Goal: Check status: Check status

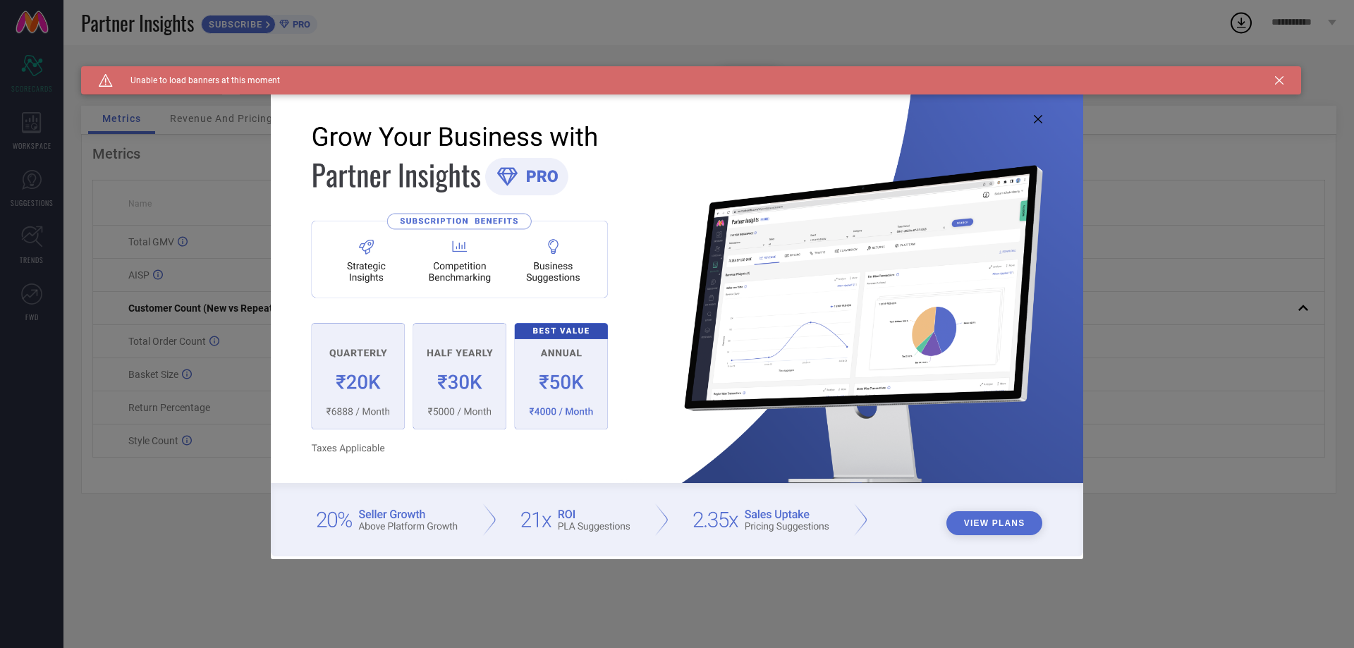
click at [1037, 117] on icon at bounding box center [1038, 119] width 8 height 8
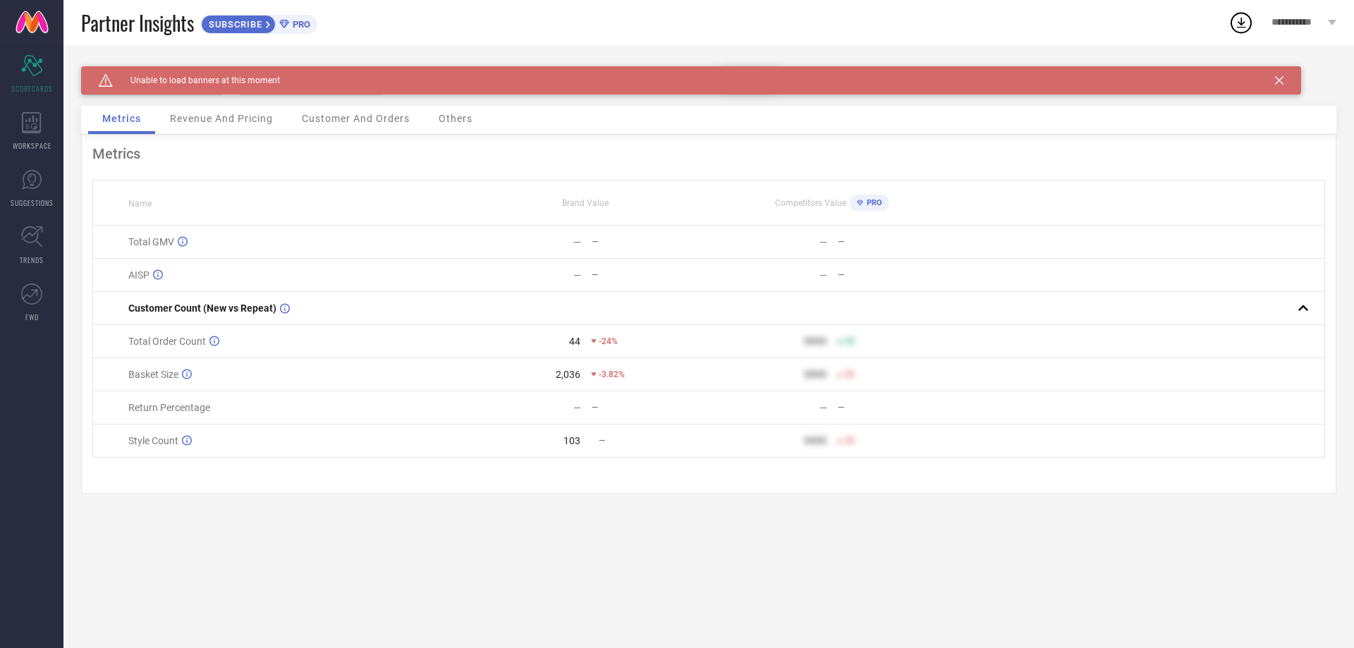
click at [359, 126] on div "Customer And Orders" at bounding box center [356, 120] width 136 height 28
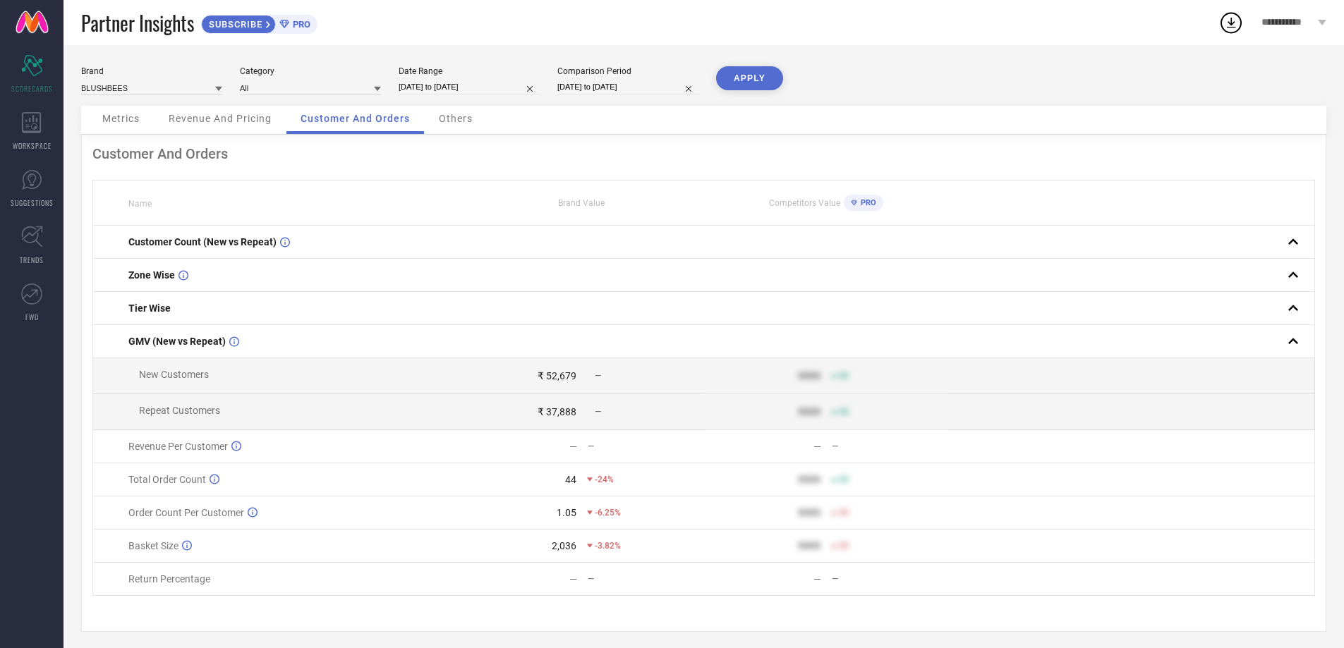
click at [448, 80] on input "[DATE] to [DATE]" at bounding box center [469, 87] width 141 height 15
select select "8"
select select "2025"
select select "9"
select select "2025"
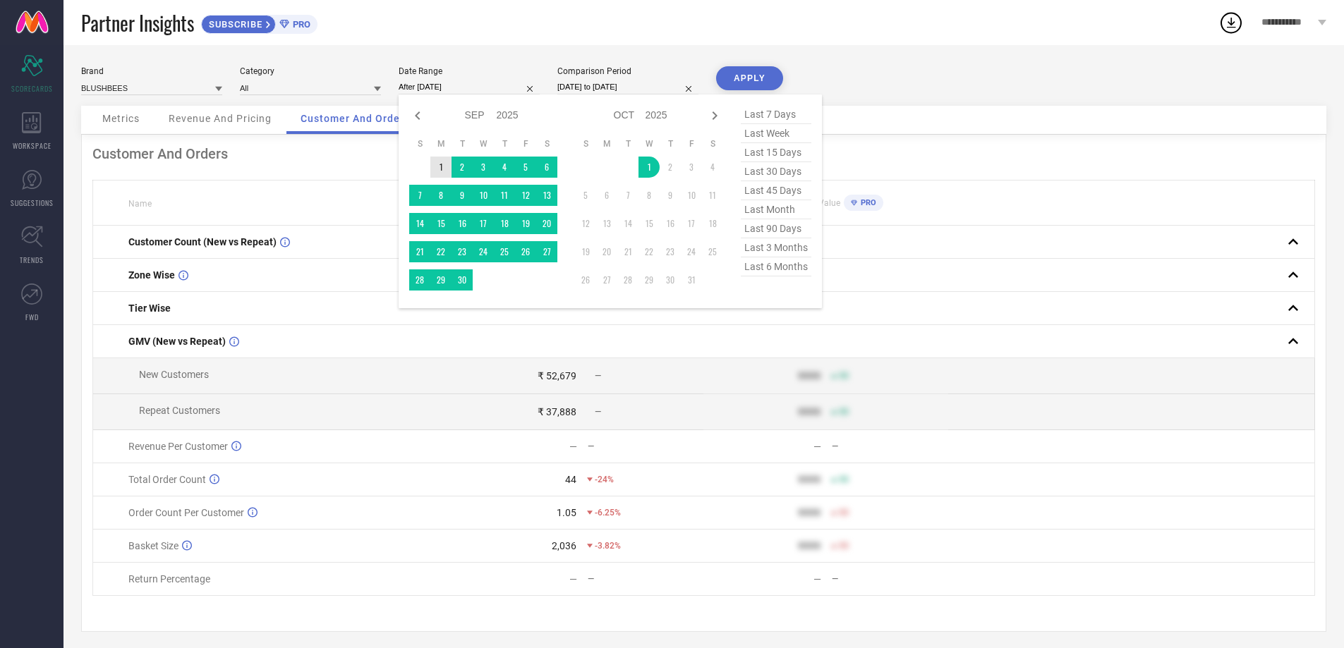
click at [437, 169] on td "1" at bounding box center [440, 167] width 21 height 21
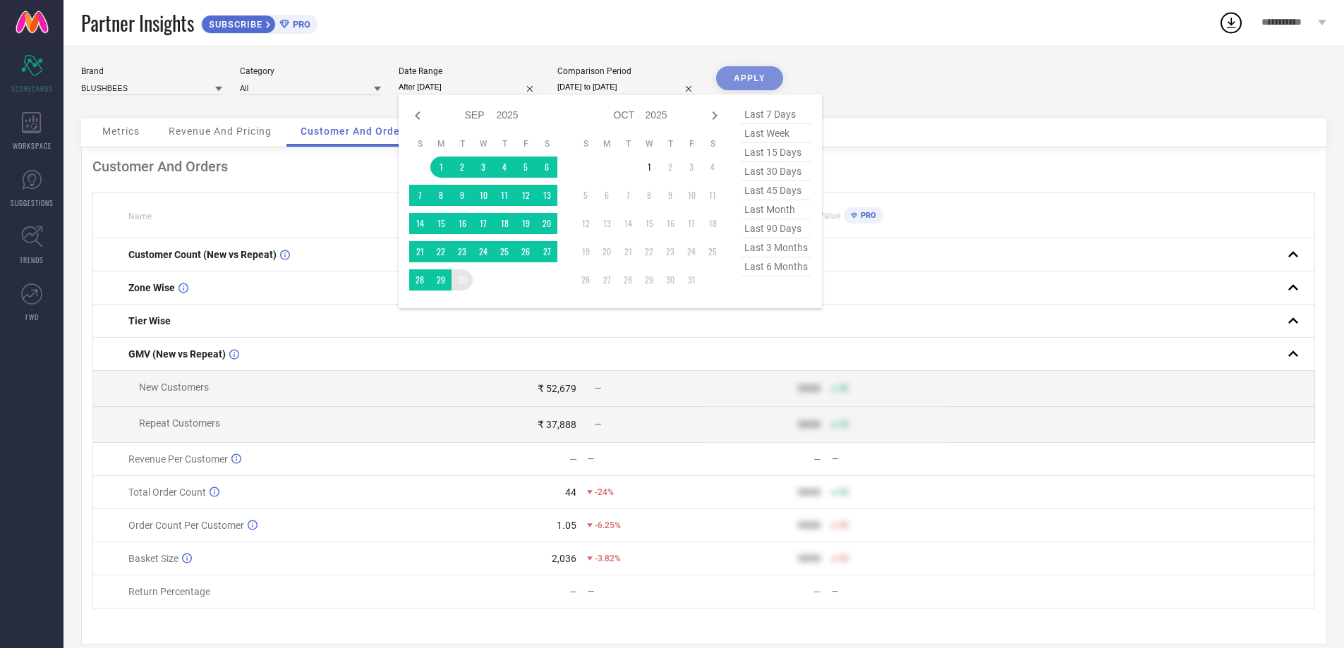
type input "[DATE] to [DATE]"
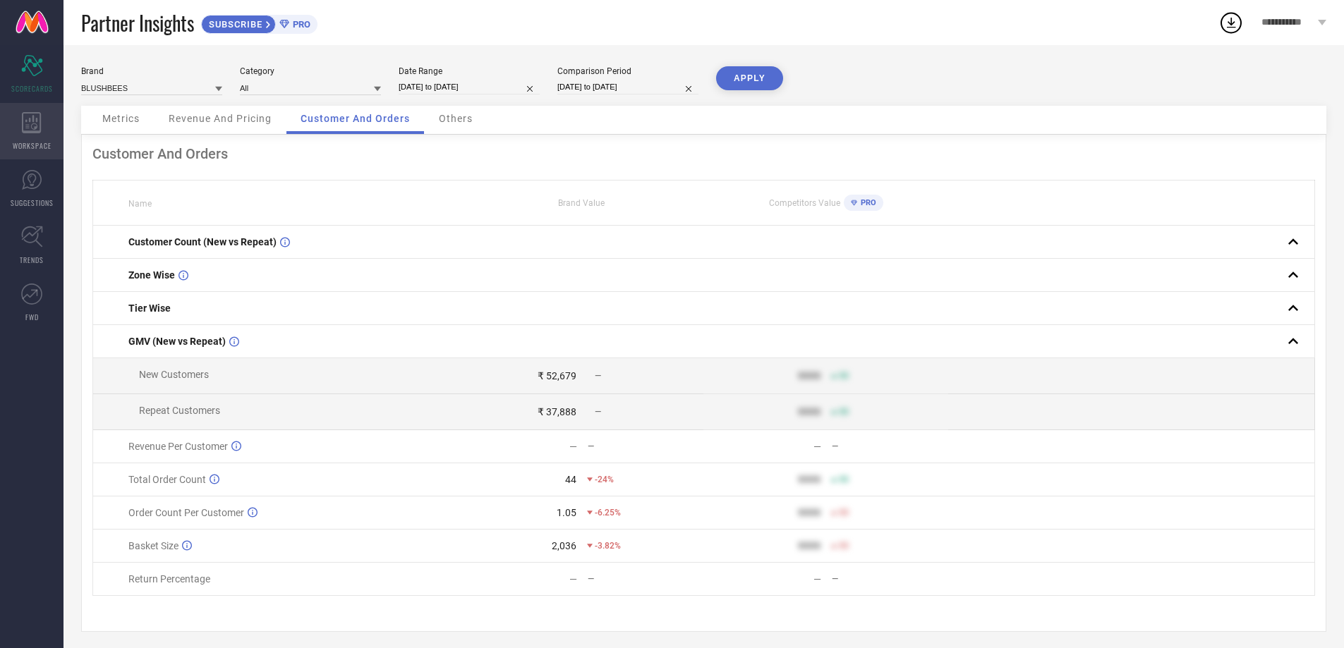
click at [17, 122] on div "WORKSPACE" at bounding box center [31, 131] width 63 height 56
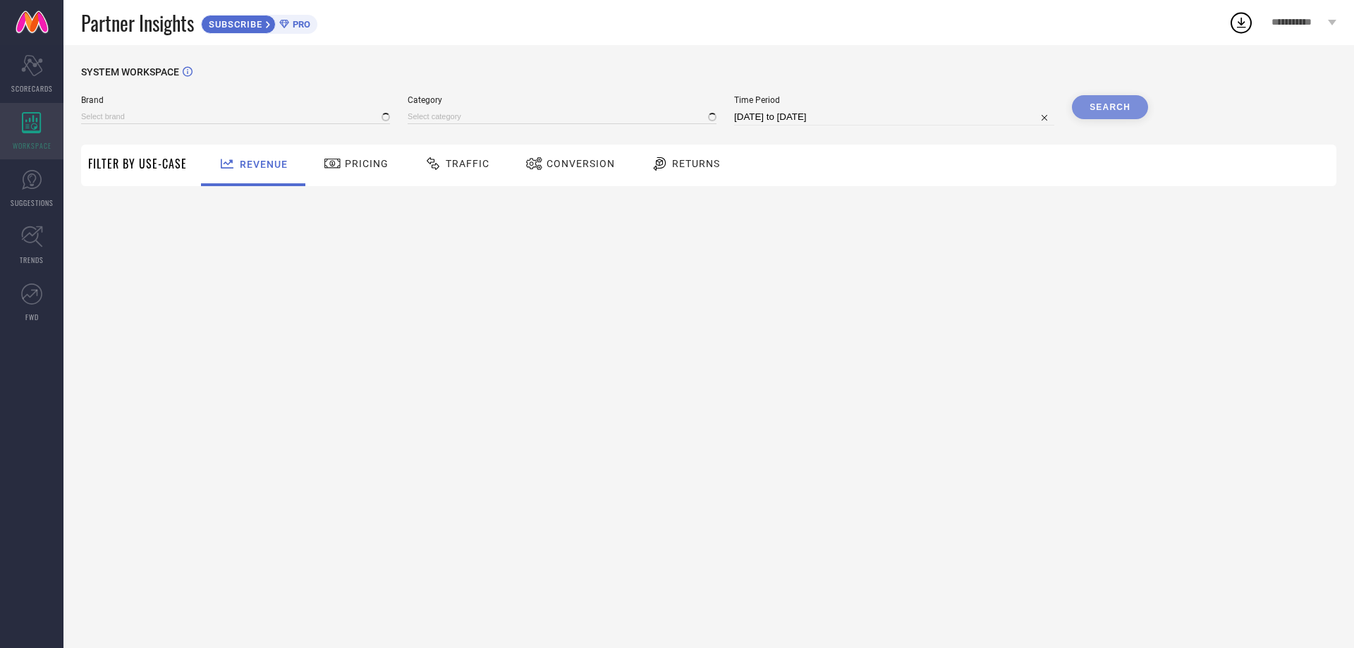
type input "BLUSHBEES"
type input "All"
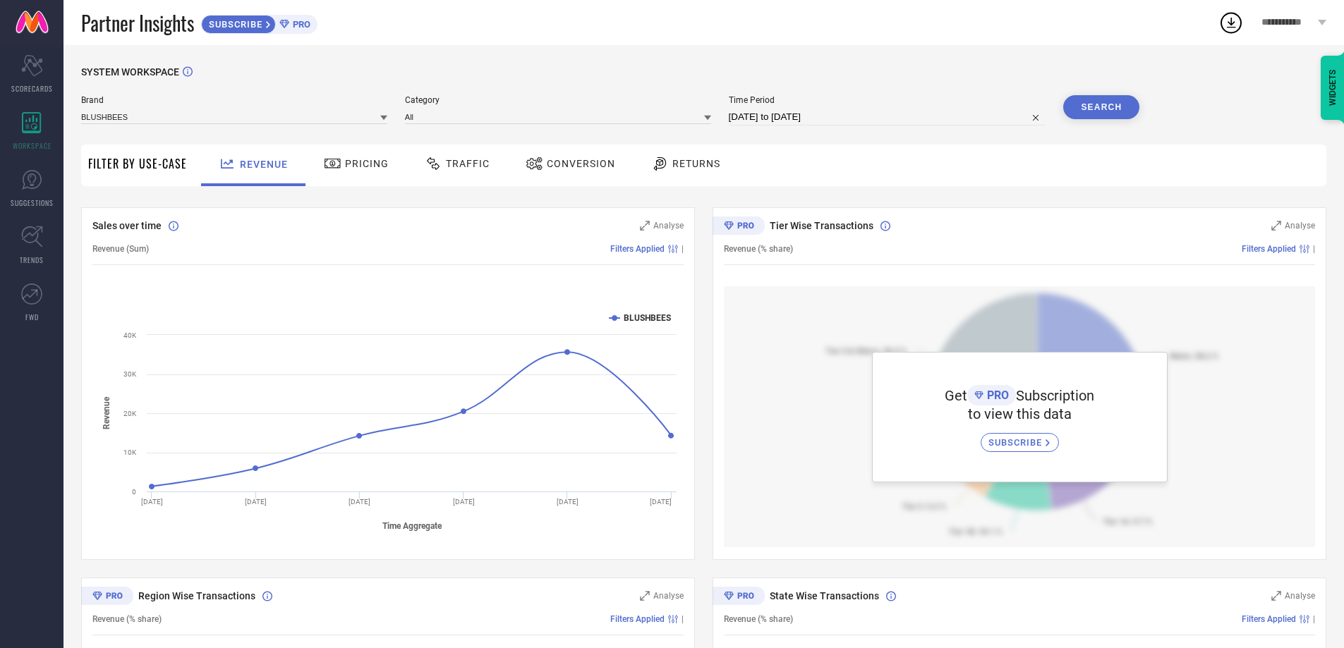
click at [1299, 20] on span "**********" at bounding box center [1287, 23] width 53 height 12
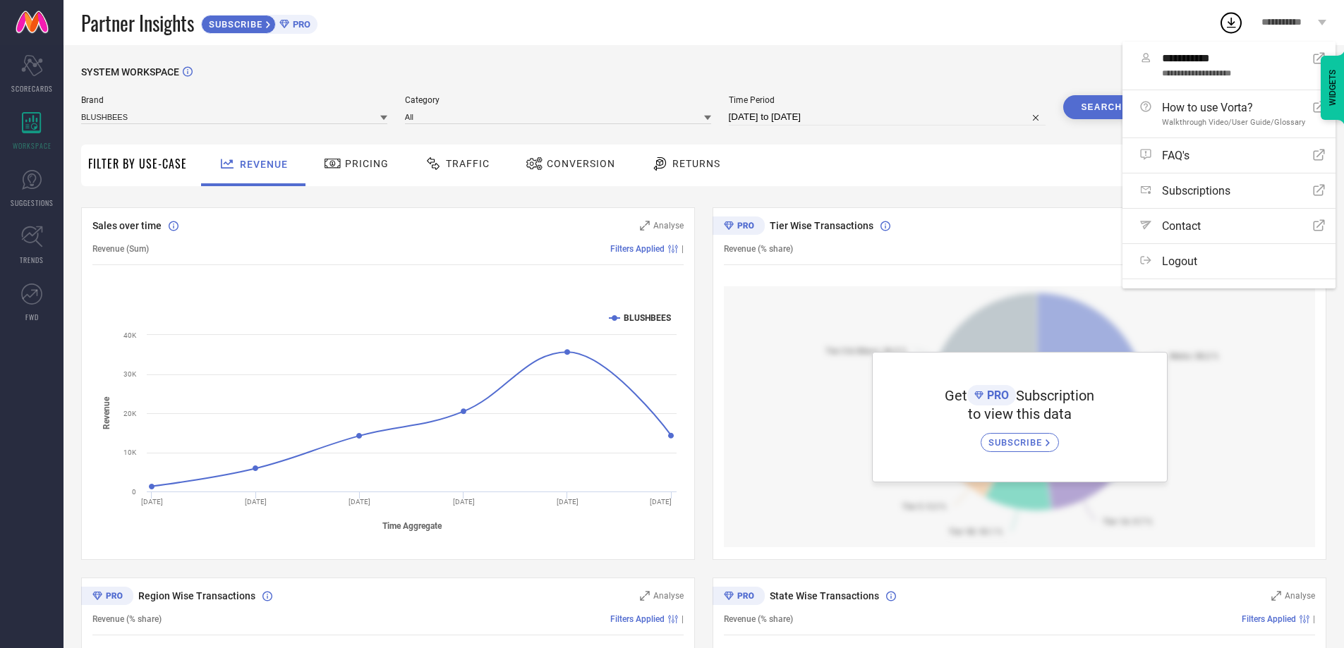
click at [1003, 73] on div "SYSTEM WORKSPACE" at bounding box center [703, 80] width 1245 height 29
